Goal: Task Accomplishment & Management: Manage account settings

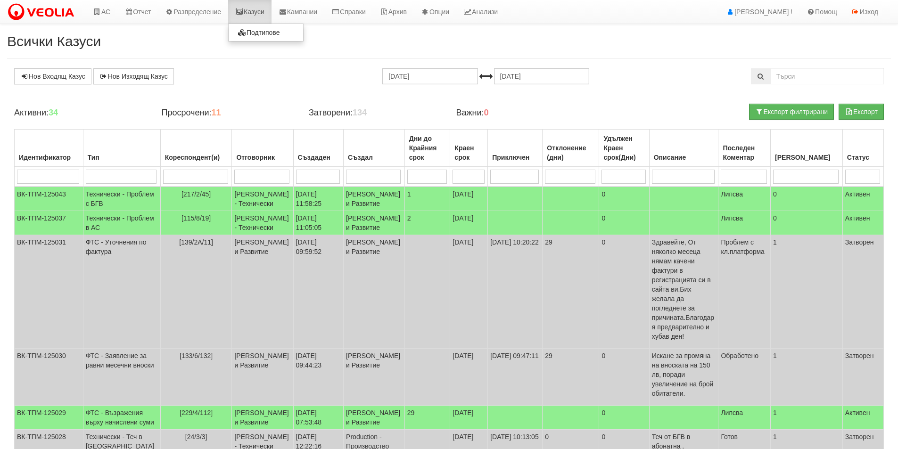
click at [254, 13] on link "Казуси" at bounding box center [249, 12] width 43 height 24
click at [101, 8] on link "АС" at bounding box center [102, 12] width 32 height 24
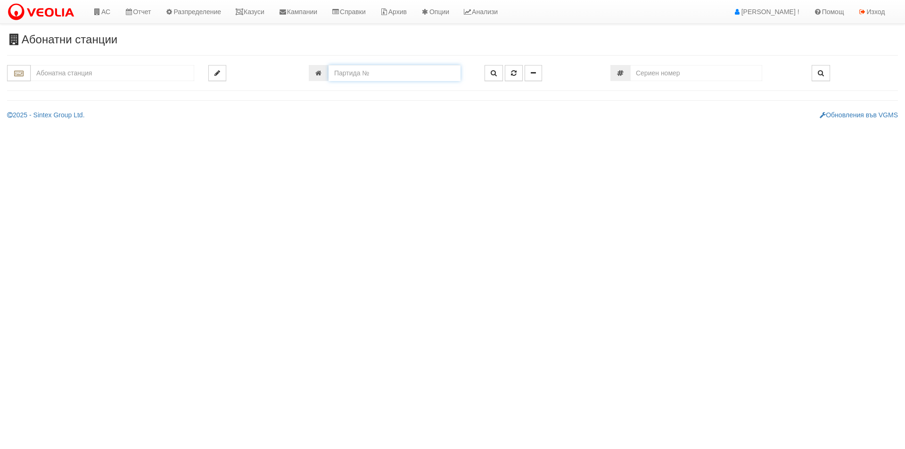
click at [360, 69] on input "number" at bounding box center [395, 73] width 132 height 16
paste input "21323"
type input "21323"
type input "016/10 - "ВЕОЛИЯ ЕНЕРДЖИ ВАРНА " ЕАД"
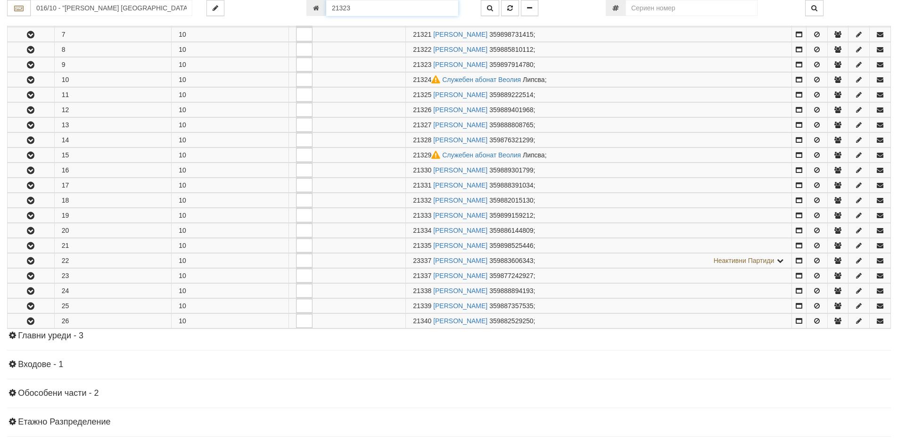
scroll to position [307, 0]
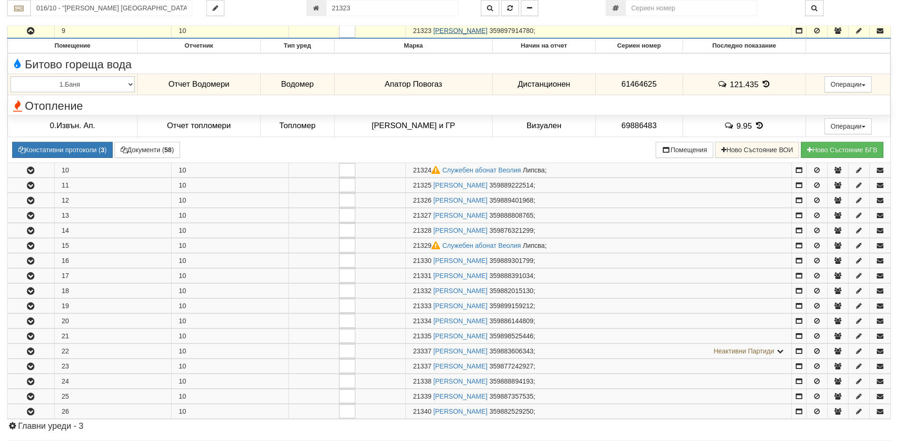
click at [488, 30] on link "КРАСИМИР ВАСИЛЕВ АЛЕКСАНДРОВ" at bounding box center [460, 31] width 54 height 8
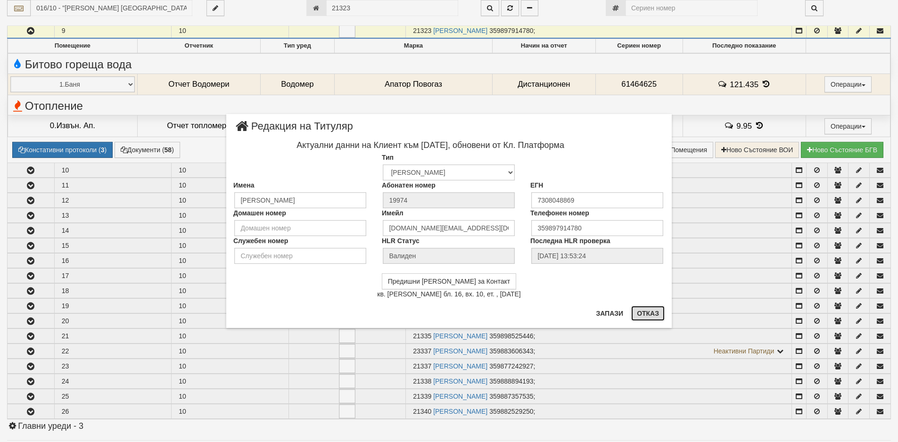
click at [661, 318] on button "Отказ" at bounding box center [647, 313] width 33 height 15
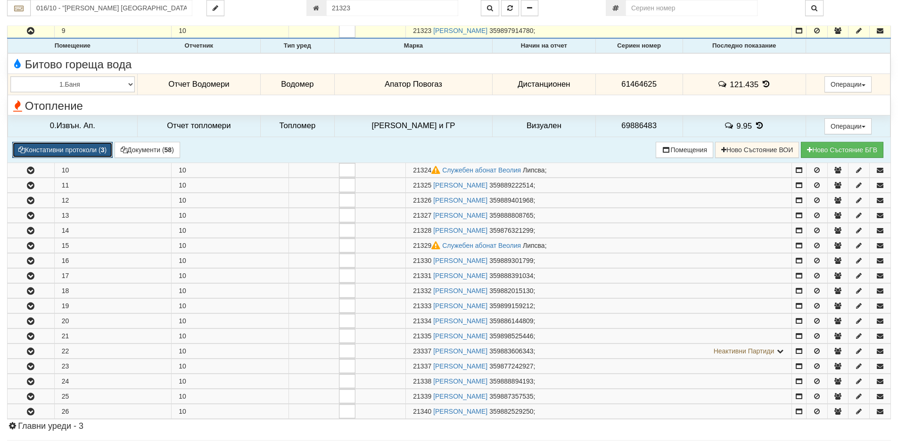
click at [78, 151] on button "Констативни протоколи ( 3 )" at bounding box center [62, 150] width 100 height 16
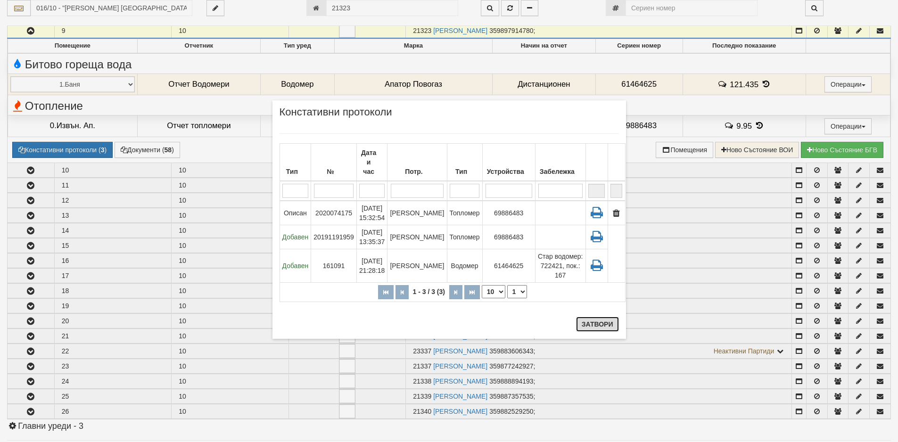
click at [604, 324] on button "Затвори" at bounding box center [597, 324] width 43 height 15
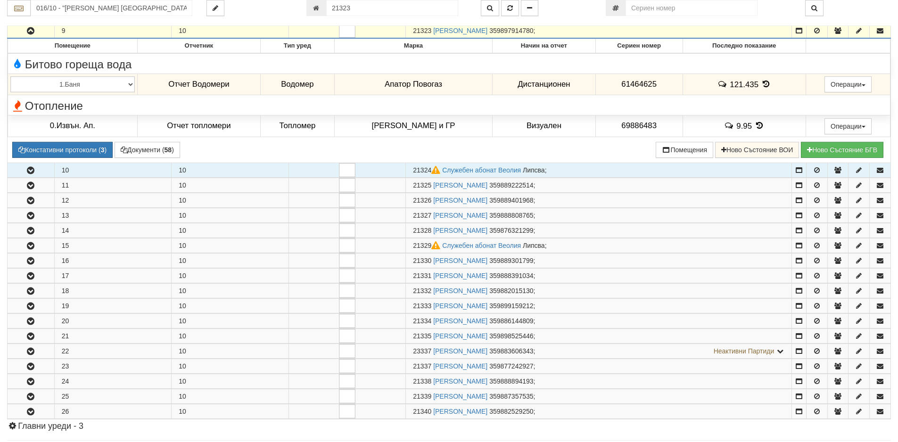
click at [167, 163] on td "10" at bounding box center [112, 170] width 117 height 15
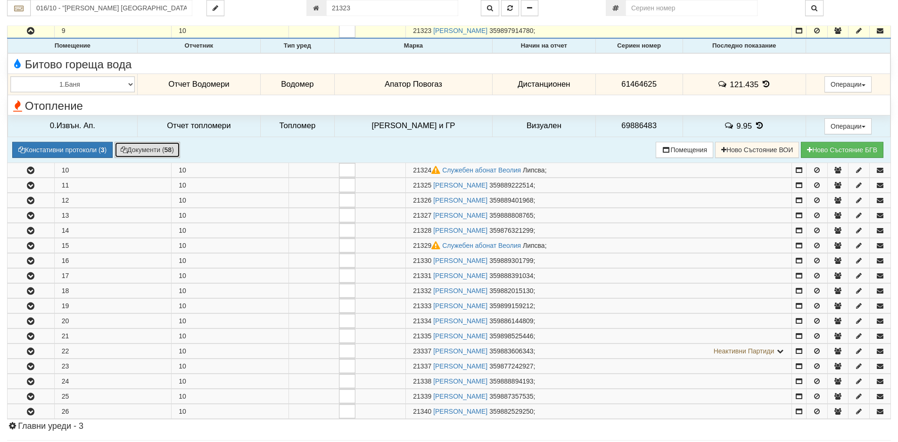
click at [161, 152] on button "Документи ( 58 )" at bounding box center [148, 150] width 66 height 16
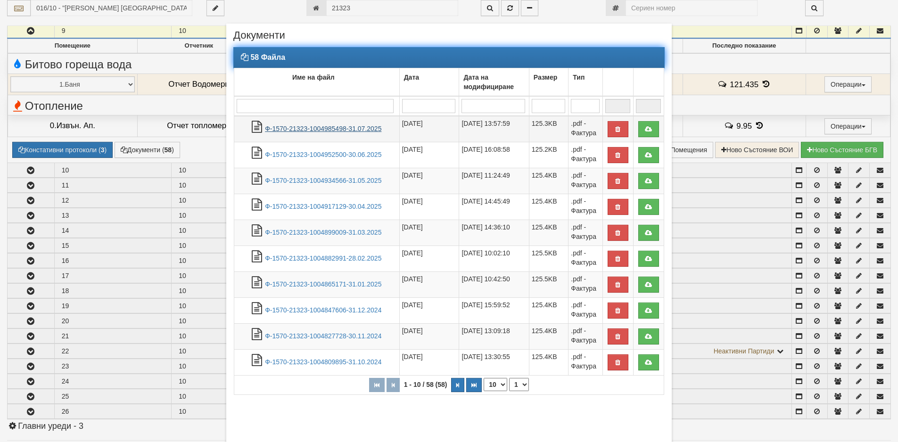
click at [296, 128] on link "Ф-1570-21323-1004985498-31.07.2025" at bounding box center [323, 129] width 116 height 8
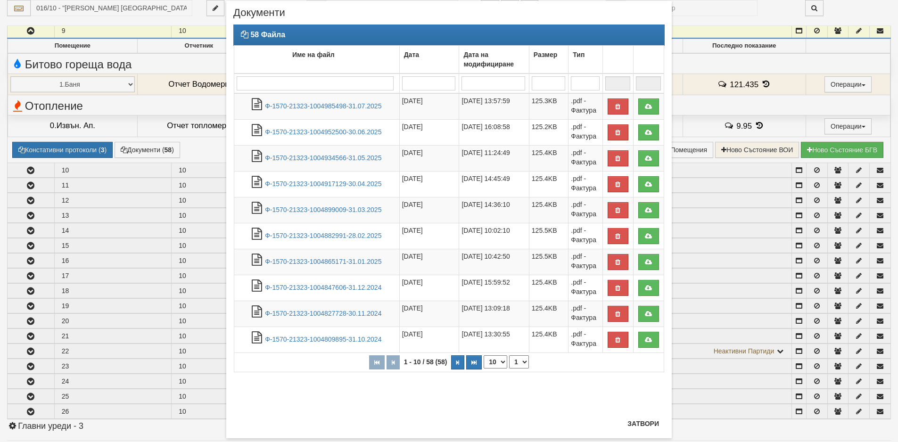
scroll to position [42, 0]
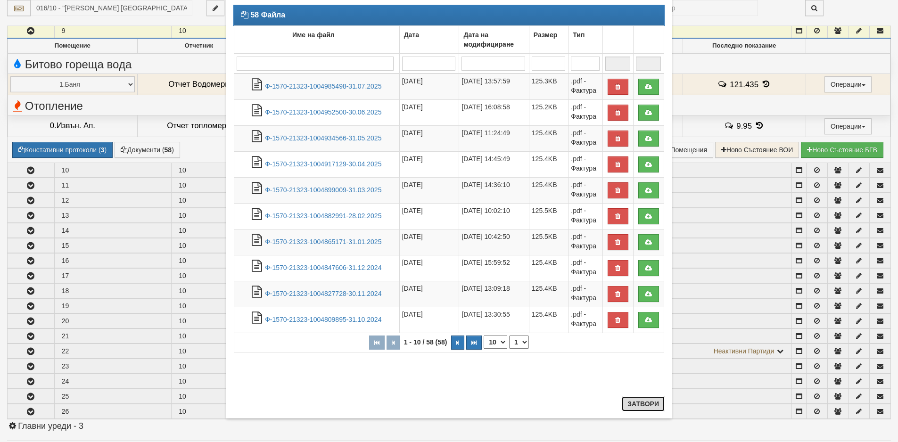
click at [643, 404] on button "Затвори" at bounding box center [643, 404] width 43 height 15
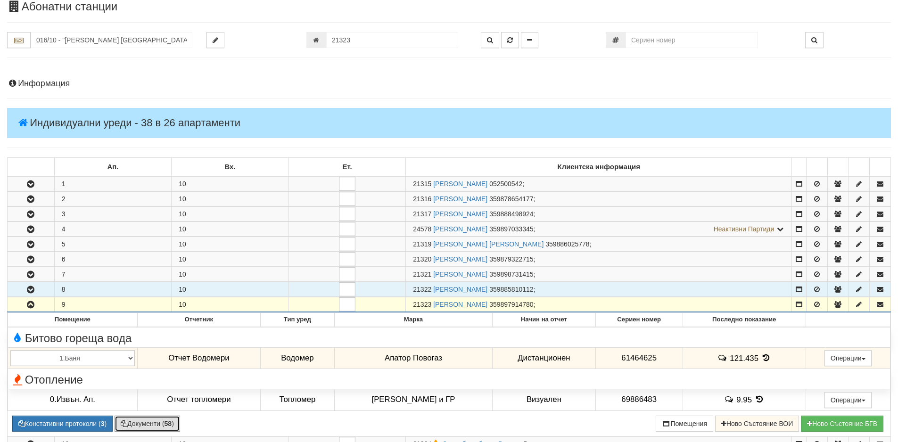
scroll to position [0, 0]
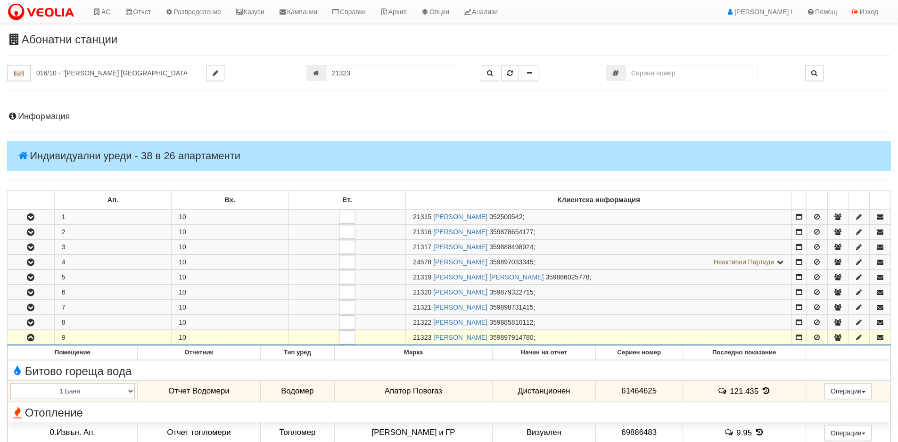
click at [37, 116] on h4 "Информация" at bounding box center [449, 116] width 884 height 9
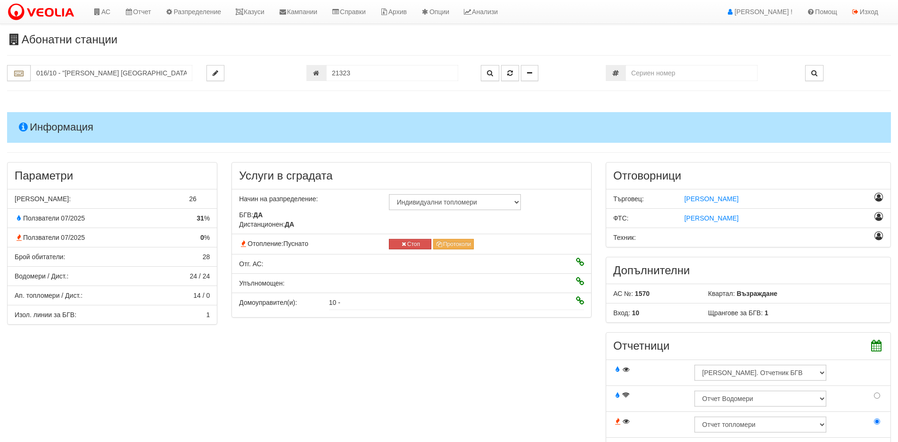
click at [37, 116] on h4 "Информация" at bounding box center [449, 127] width 884 height 30
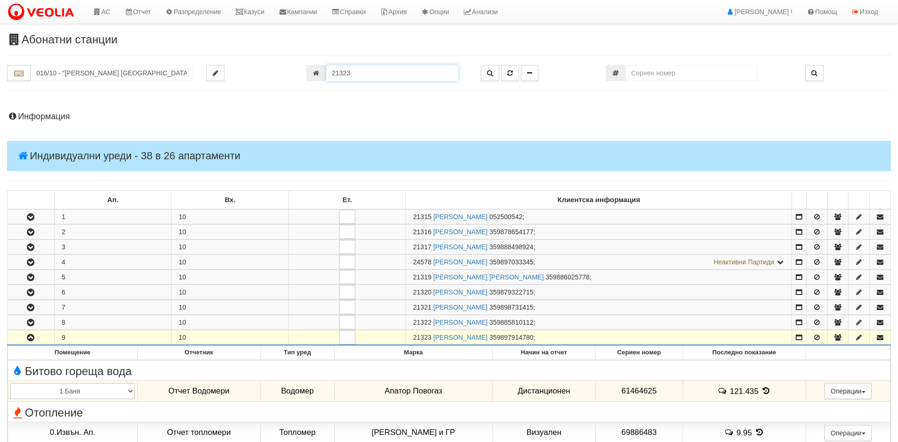
drag, startPoint x: 355, startPoint y: 69, endPoint x: 282, endPoint y: 68, distance: 73.1
click at [290, 66] on div "016/10 - "ВЕОЛИЯ ЕНЕРДЖИ ВАРНА " ЕАД 21323" at bounding box center [449, 73] width 898 height 16
paste input "527"
type input "25273"
type input "025/4А - "ВЕОЛИЯ ЕНЕРДЖИ ВАРНА " ЕАД"
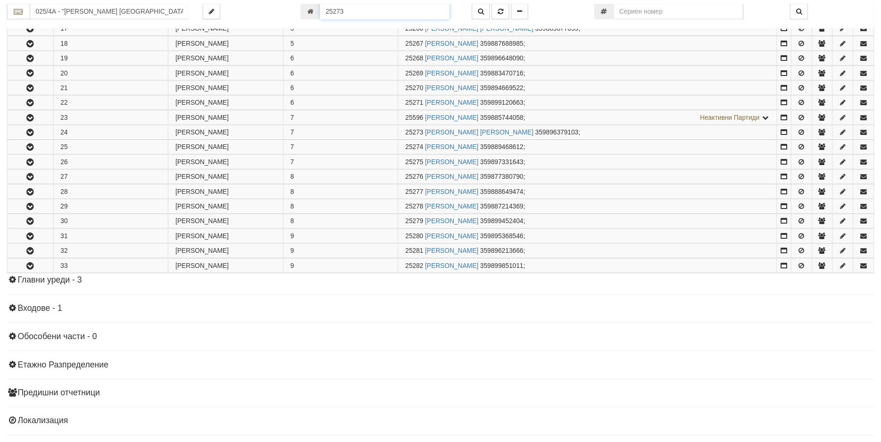
scroll to position [525, 0]
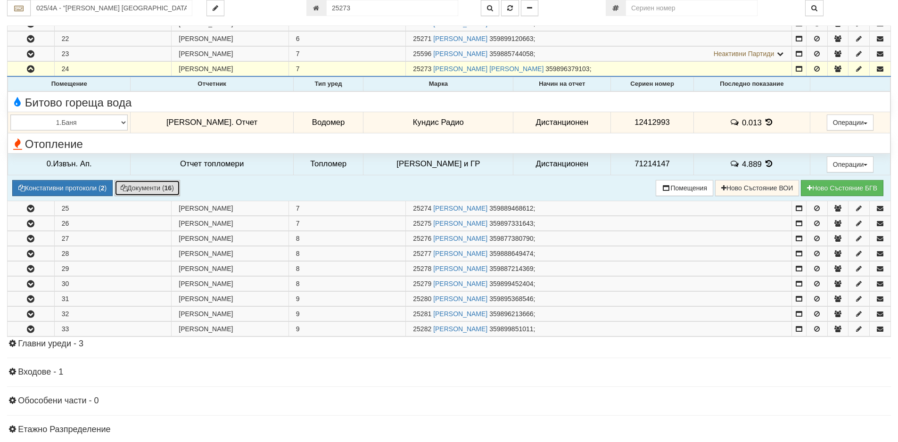
click at [132, 187] on button "Документи ( 16 )" at bounding box center [148, 188] width 66 height 16
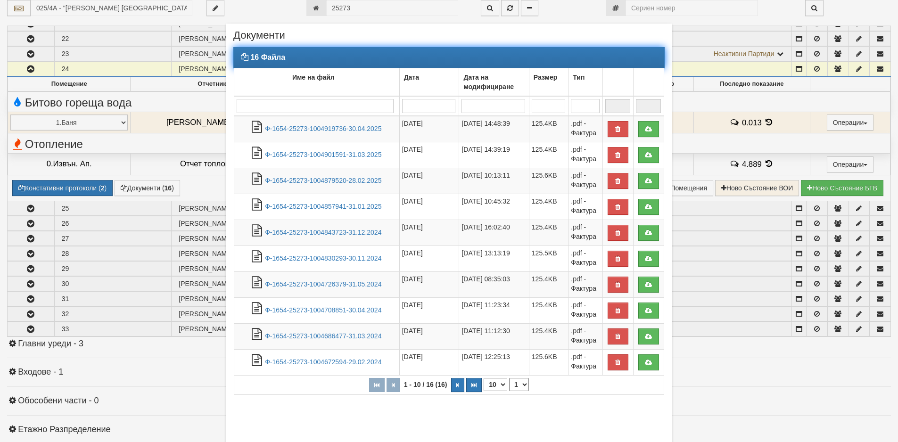
click at [291, 96] on td at bounding box center [317, 106] width 166 height 20
click at [297, 104] on input "search" at bounding box center [315, 106] width 157 height 14
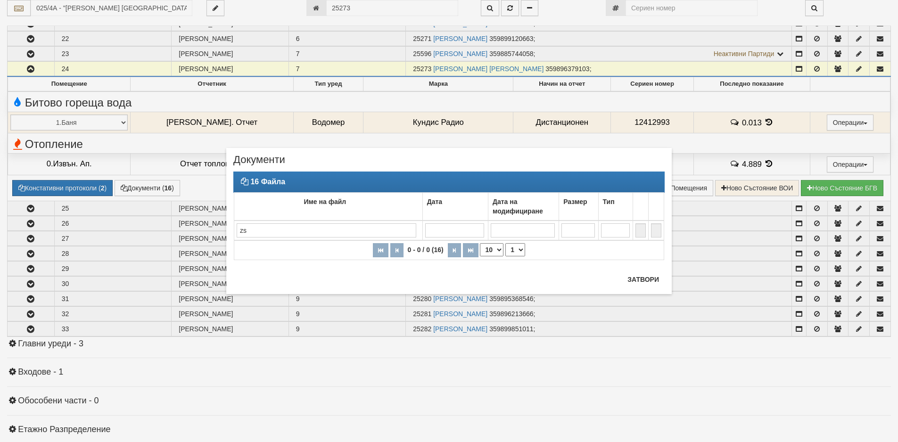
type input "z"
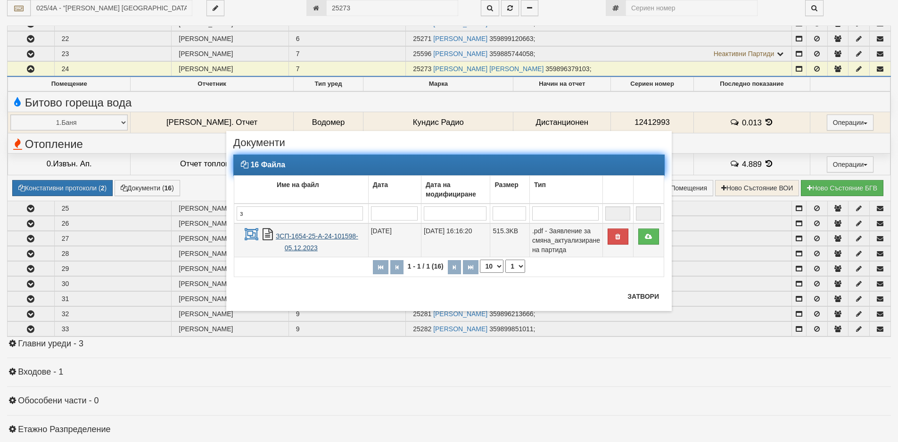
type input "з"
click at [295, 235] on link "ЗСП-1654-25-А-24-101598-05.12.2023" at bounding box center [317, 242] width 83 height 19
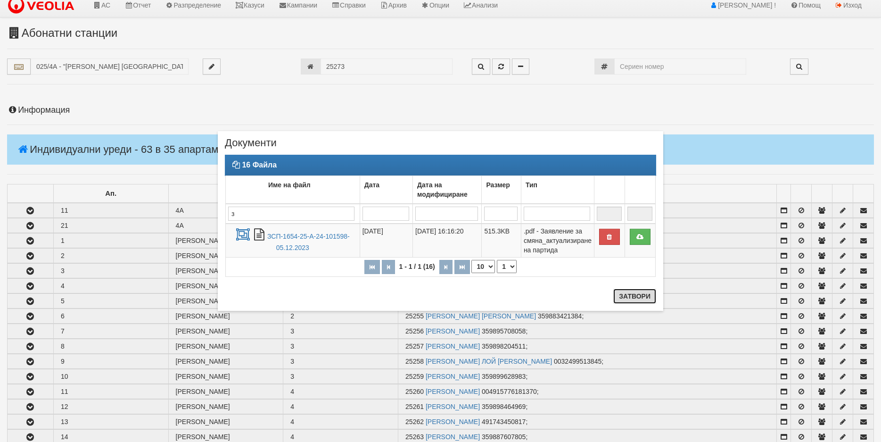
click at [639, 291] on button "Затвори" at bounding box center [635, 296] width 43 height 15
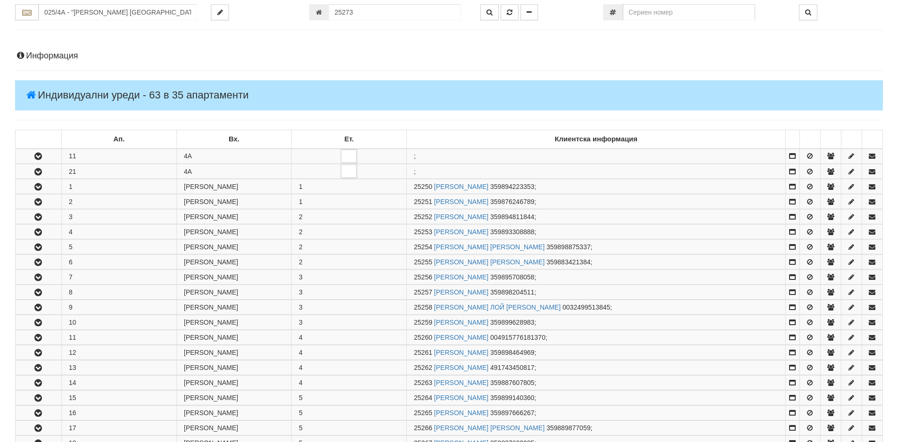
scroll to position [0, 0]
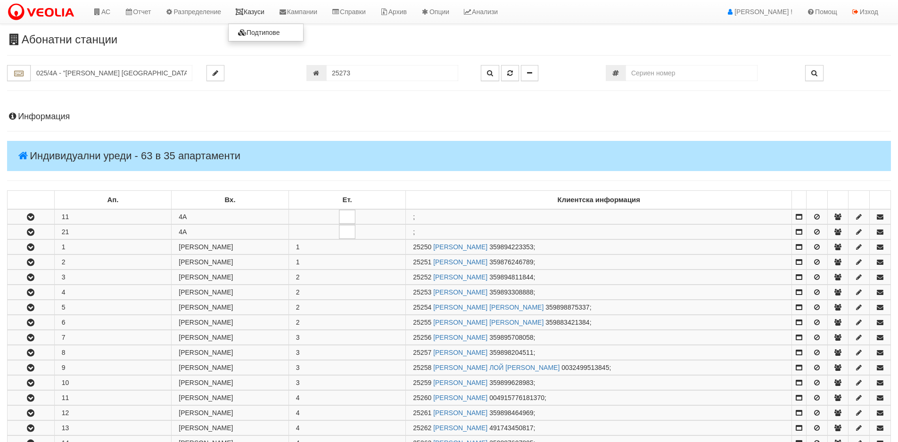
click at [248, 16] on link "Казуси" at bounding box center [249, 12] width 43 height 24
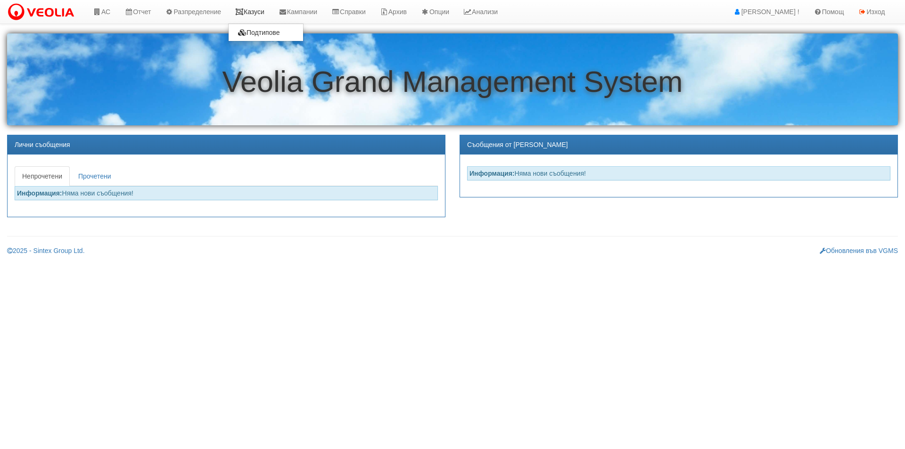
click at [244, 20] on link "Казуси" at bounding box center [249, 12] width 43 height 24
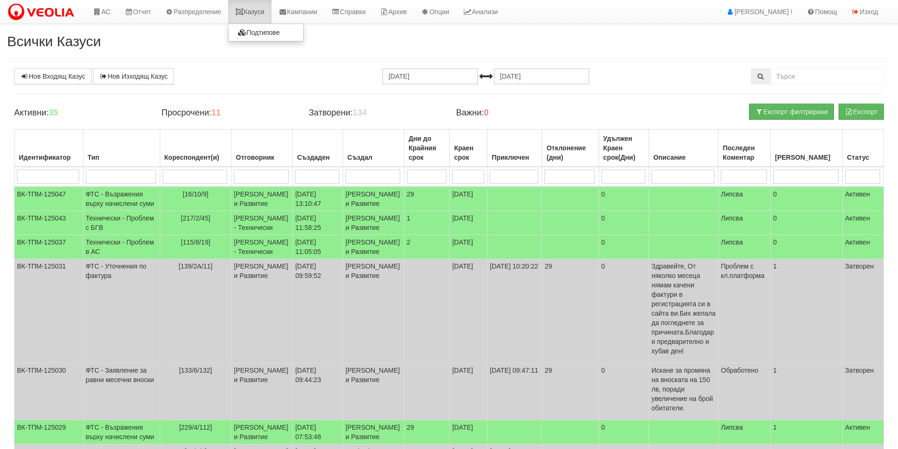
click at [244, 8] on icon at bounding box center [239, 11] width 8 height 7
click at [258, 208] on td "[PERSON_NAME] и Развитие" at bounding box center [262, 199] width 61 height 25
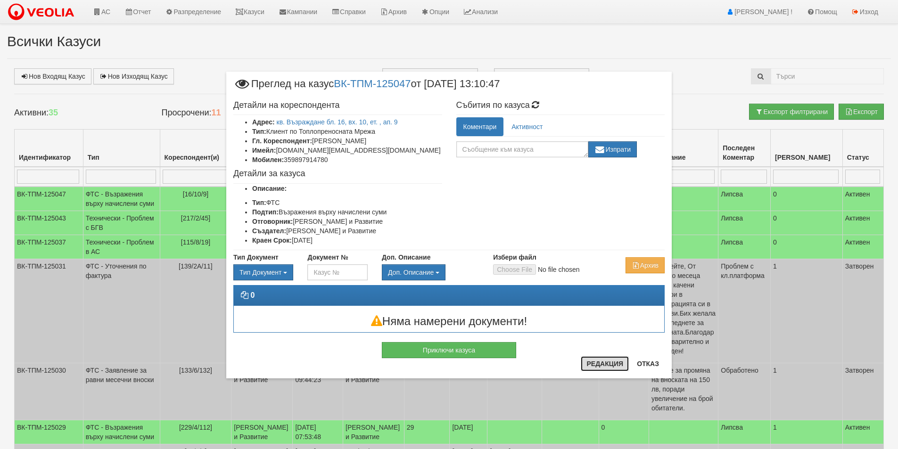
click at [600, 361] on button "Редакция" at bounding box center [605, 364] width 48 height 15
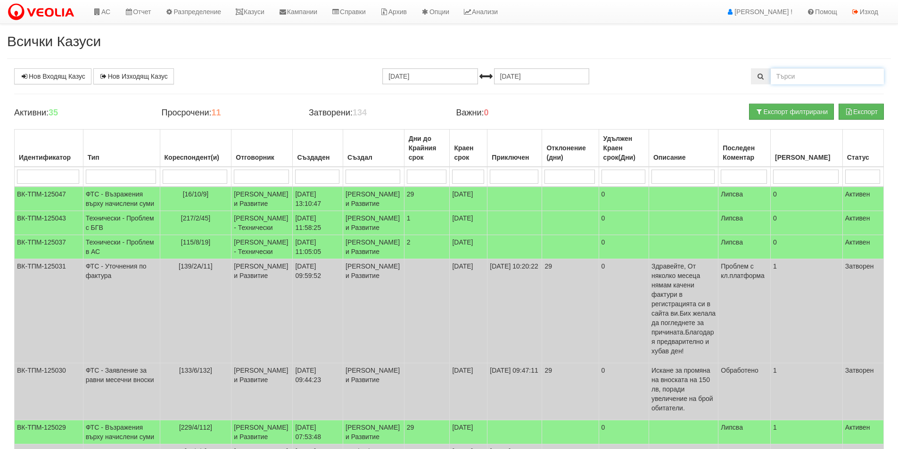
click at [785, 78] on input "text" at bounding box center [827, 76] width 113 height 16
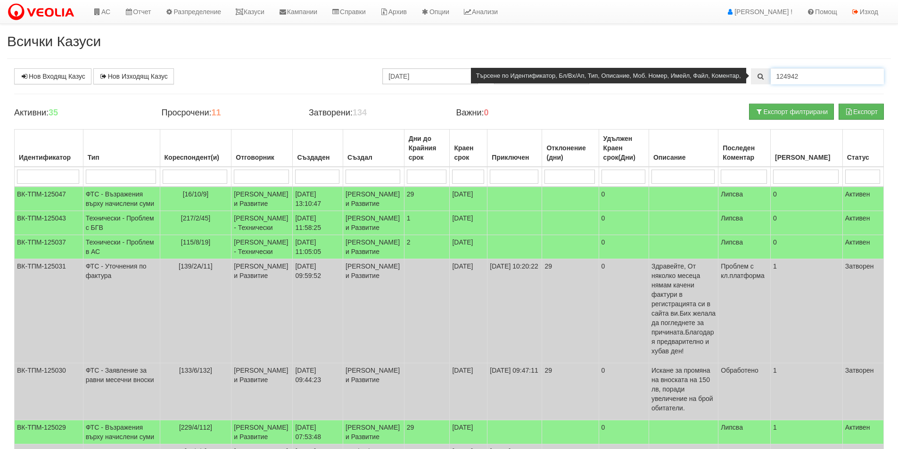
type input "124942"
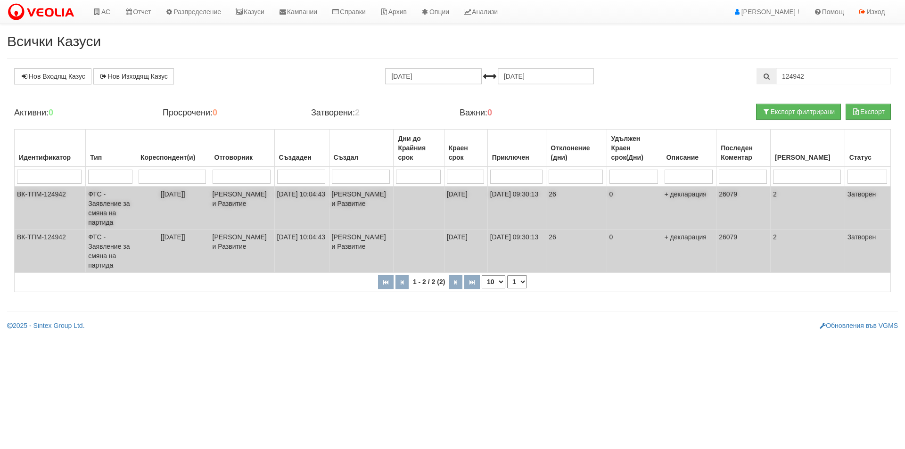
click at [199, 204] on td "[[DATE]]" at bounding box center [173, 208] width 74 height 43
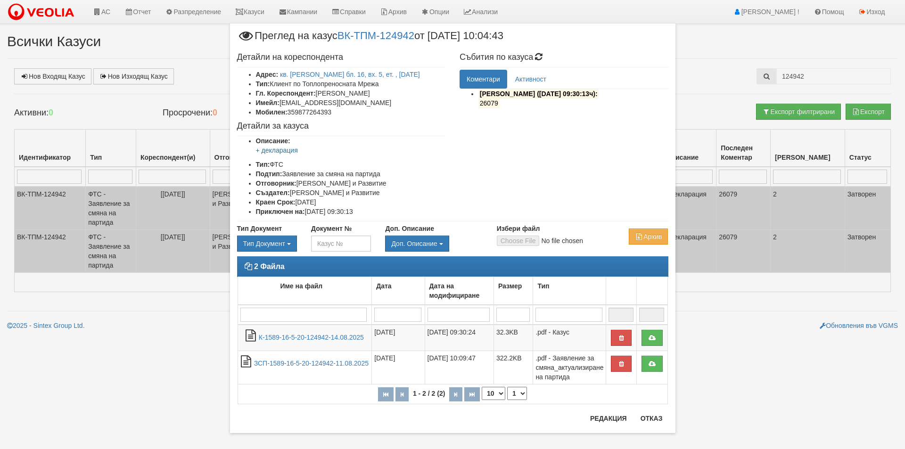
click at [134, 60] on div "× Преглед на казус ВК-ТПМ-124942 от 11/08/2025 10:04:43 Детайли на кореспондент…" at bounding box center [452, 224] width 905 height 449
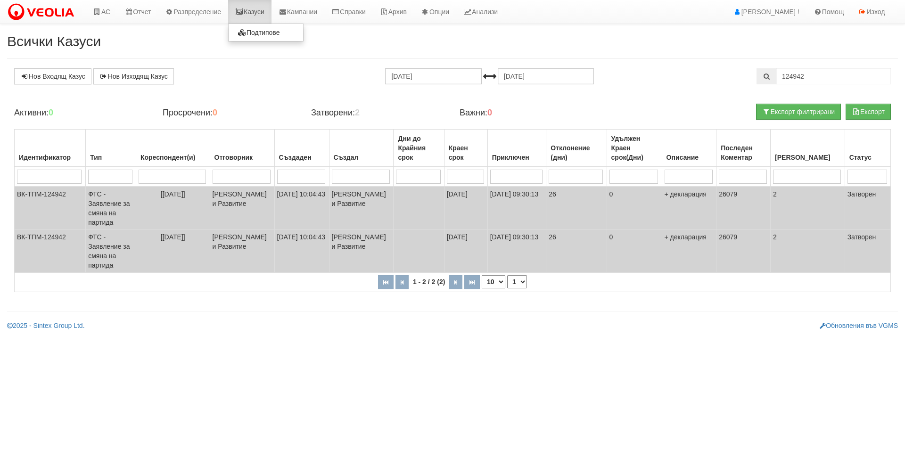
click at [262, 13] on link "Казуси" at bounding box center [249, 12] width 43 height 24
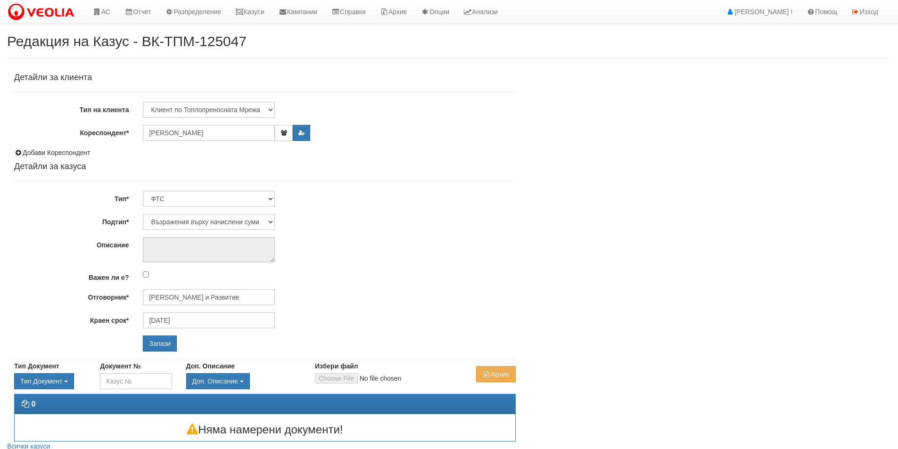
select select "Възражения върху начислени суми"
click at [232, 300] on input "[PERSON_NAME] и Развитие" at bounding box center [209, 298] width 132 height 16
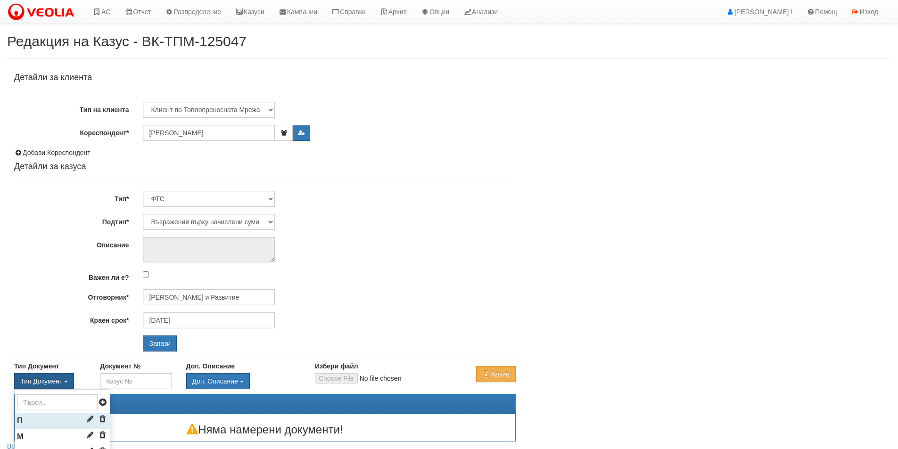
click at [52, 418] on li "П" at bounding box center [62, 421] width 95 height 16
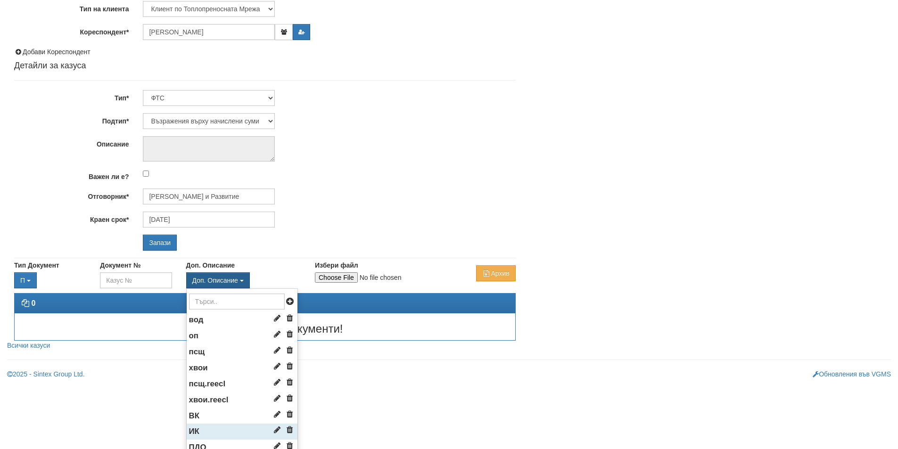
scroll to position [141, 0]
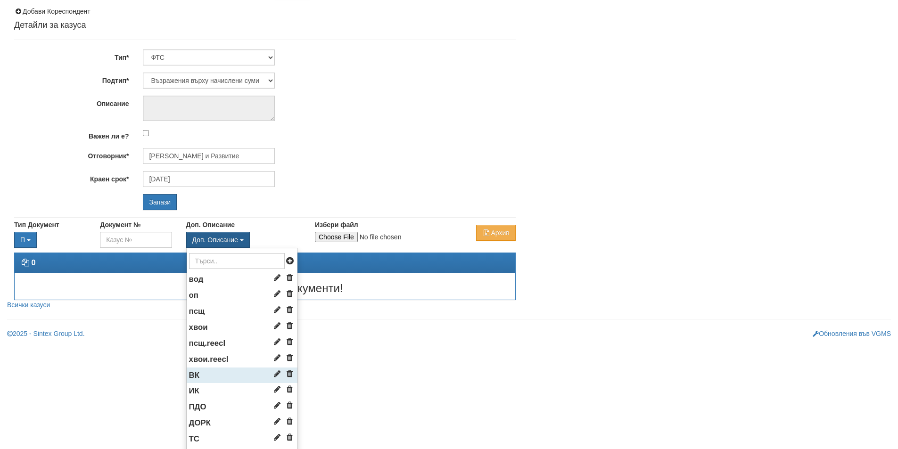
click at [207, 377] on li "ВК" at bounding box center [242, 376] width 111 height 16
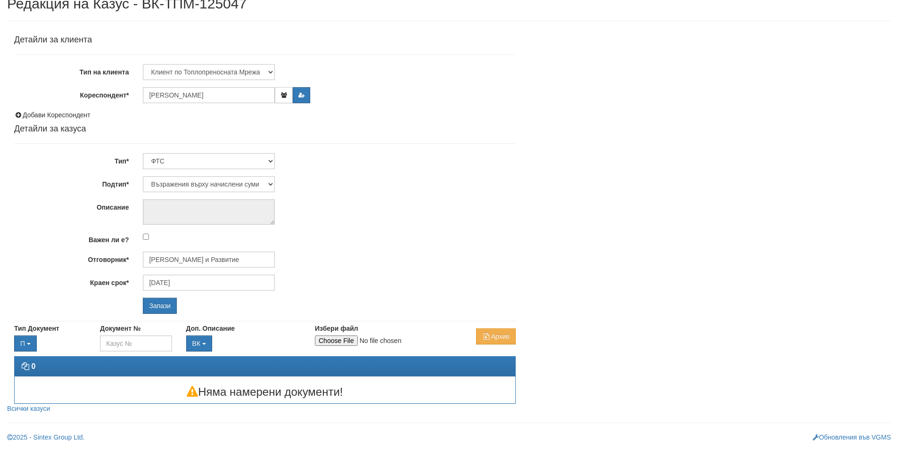
scroll to position [38, 0]
click at [349, 333] on label "Избери файл" at bounding box center [336, 328] width 43 height 9
click at [349, 336] on input "Избери файл" at bounding box center [377, 341] width 125 height 10
click at [373, 261] on div "Константина Иванова - Клиенти и Развитие" at bounding box center [329, 260] width 387 height 16
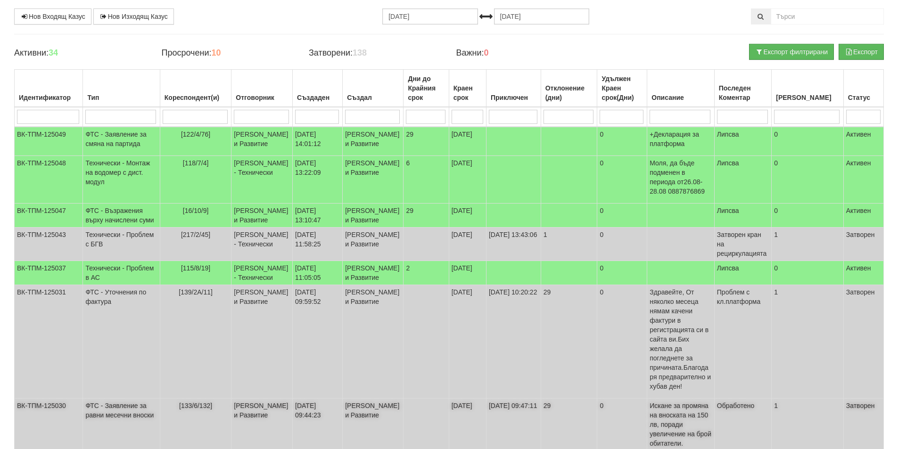
scroll to position [94, 0]
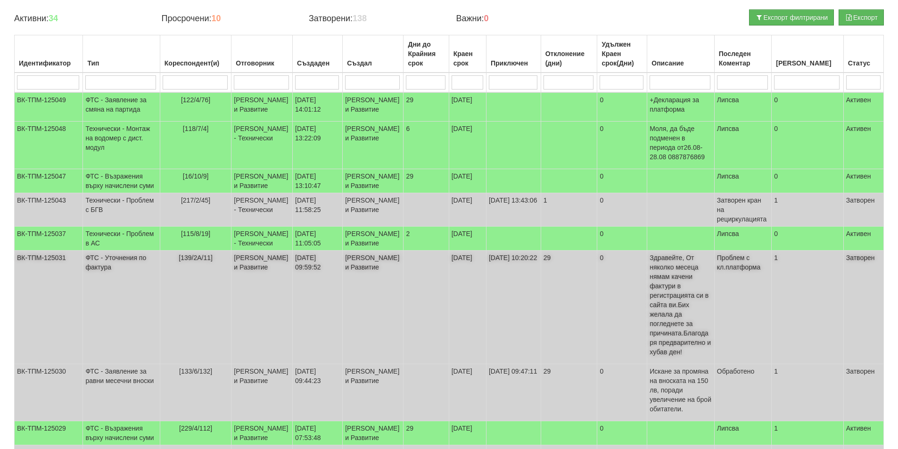
click at [232, 347] on td "[PERSON_NAME] и Развитие" at bounding box center [262, 308] width 61 height 114
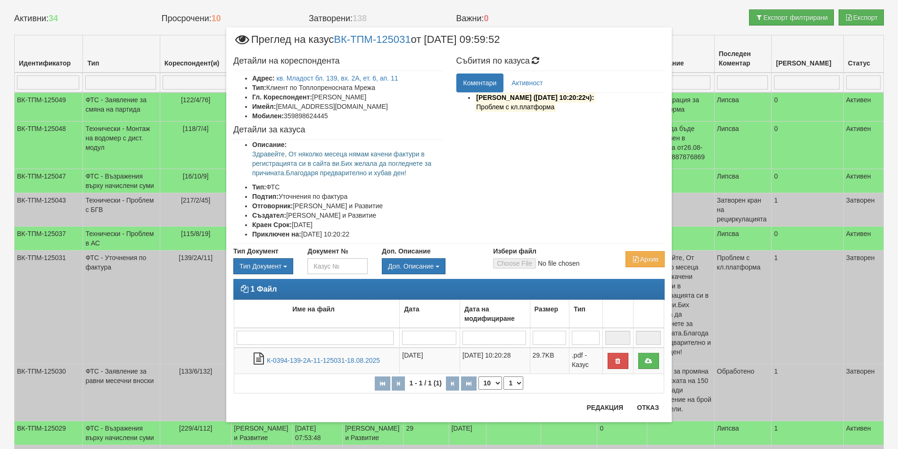
click at [359, 72] on div "Детайли на кореспондента Адрес: кв. Младост бл. 139, вх. 2А, ет. 6, ап. 11 Тип:…" at bounding box center [337, 148] width 223 height 192
click at [373, 77] on link "кв. Младост бл. 139, вх. 2А, ет. 6, ап. 11" at bounding box center [338, 79] width 122 height 8
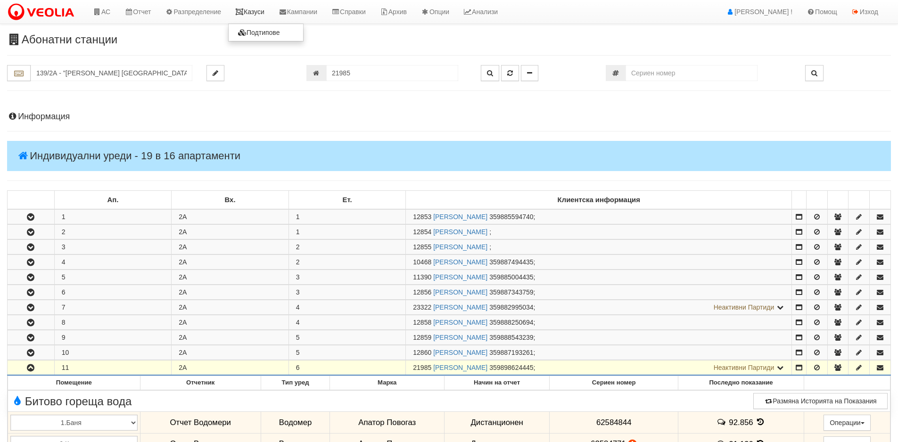
click at [263, 12] on link "Казуси" at bounding box center [249, 12] width 43 height 24
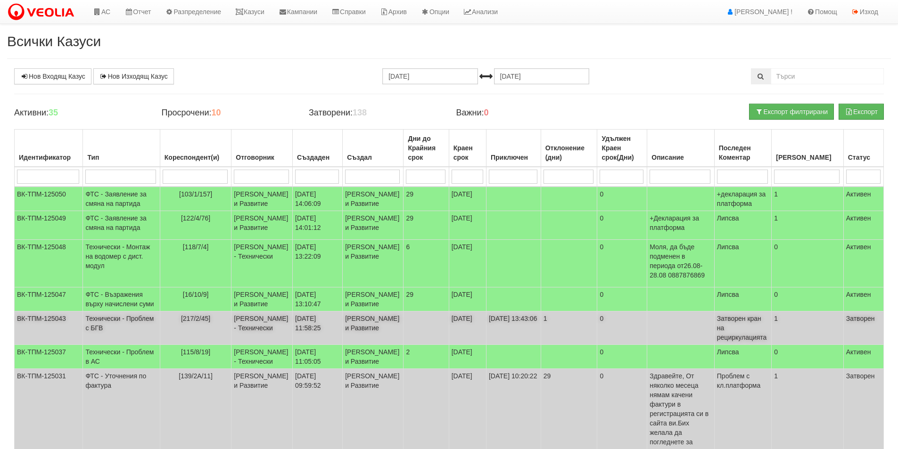
click at [300, 345] on td "[DATE] 11:58:25" at bounding box center [318, 328] width 50 height 33
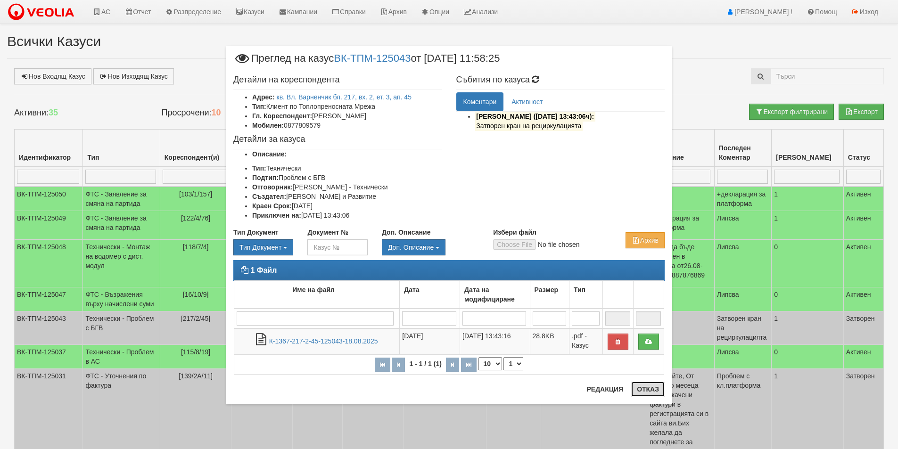
click at [643, 389] on button "Отказ" at bounding box center [647, 389] width 33 height 15
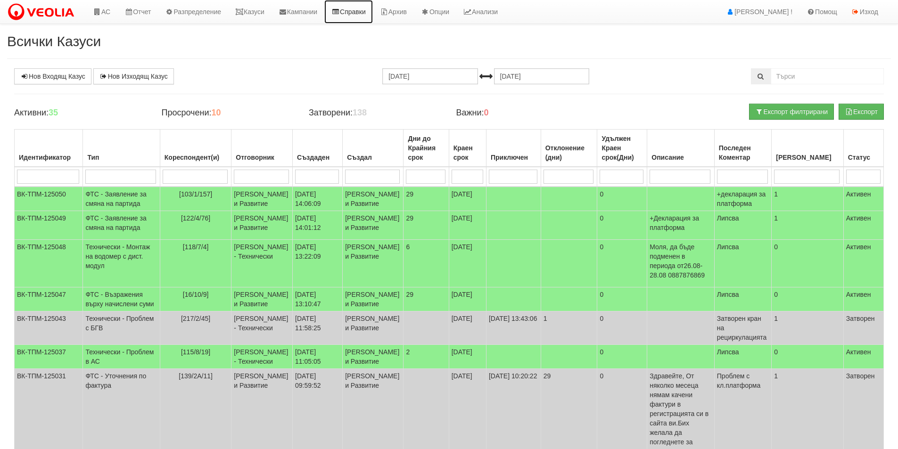
click at [358, 12] on link "Справки" at bounding box center [348, 12] width 49 height 24
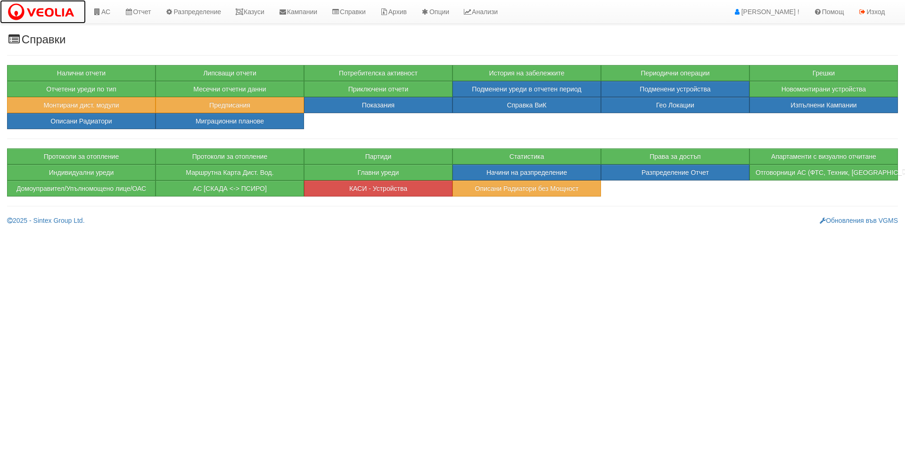
click at [73, 18] on img at bounding box center [43, 12] width 72 height 20
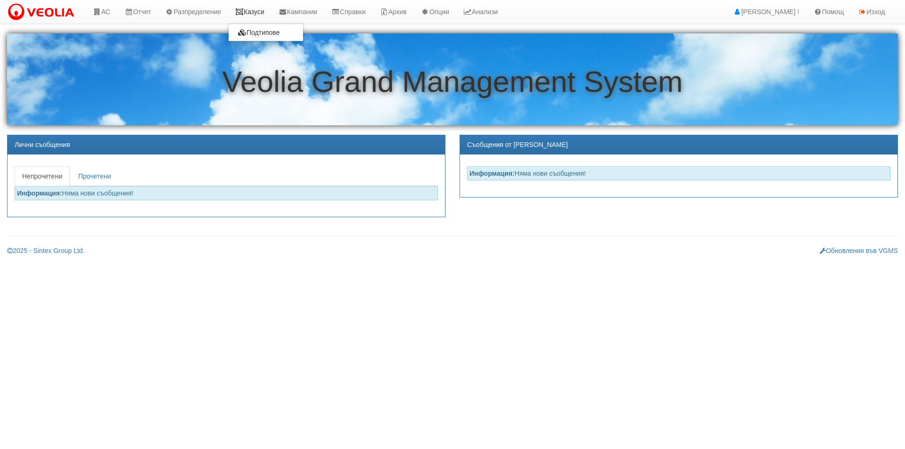
click at [252, 12] on link "Казуси" at bounding box center [249, 12] width 43 height 24
